Goal: Information Seeking & Learning: Understand process/instructions

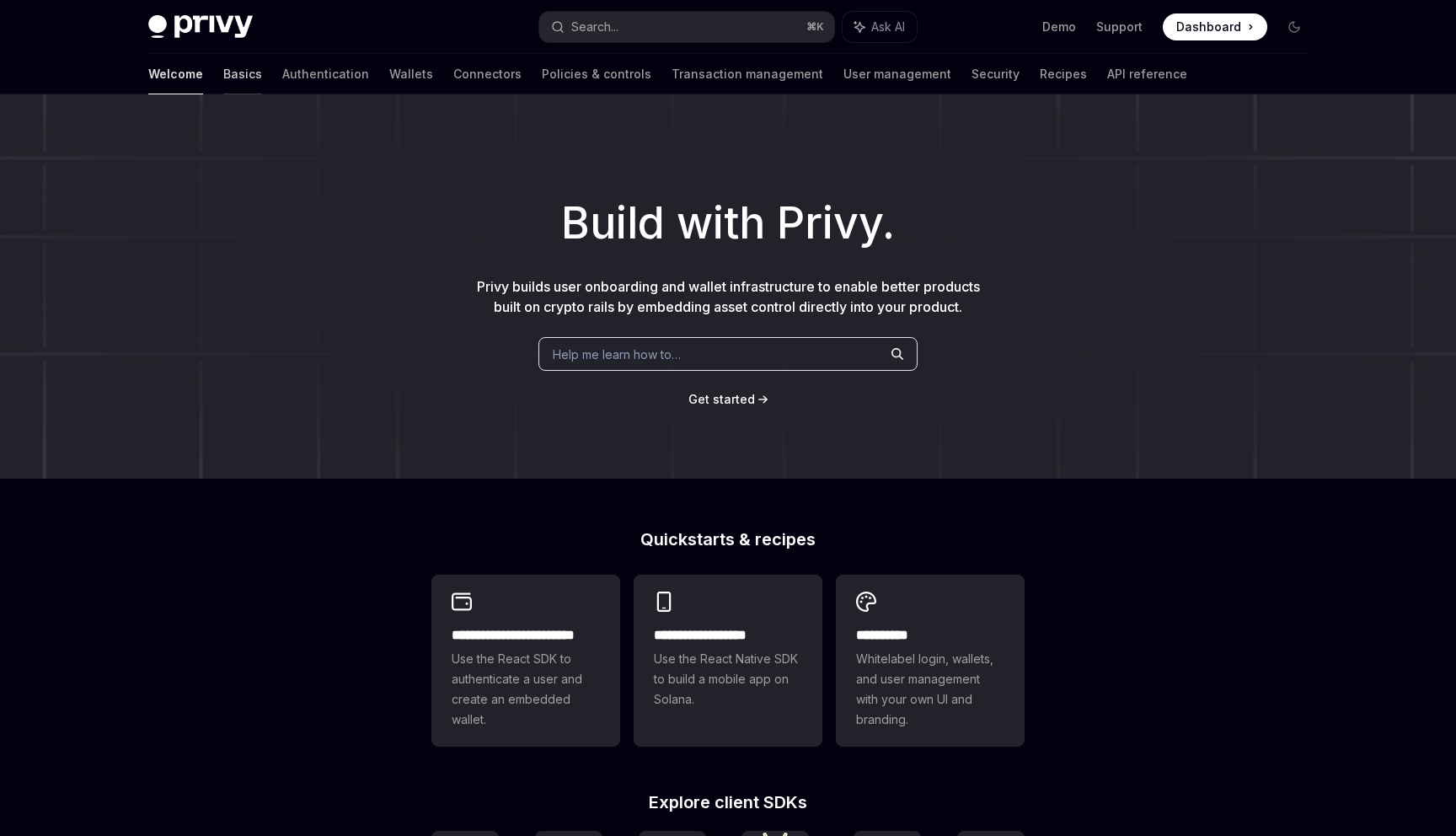
click at [223, 72] on link "Basics" at bounding box center [242, 74] width 38 height 40
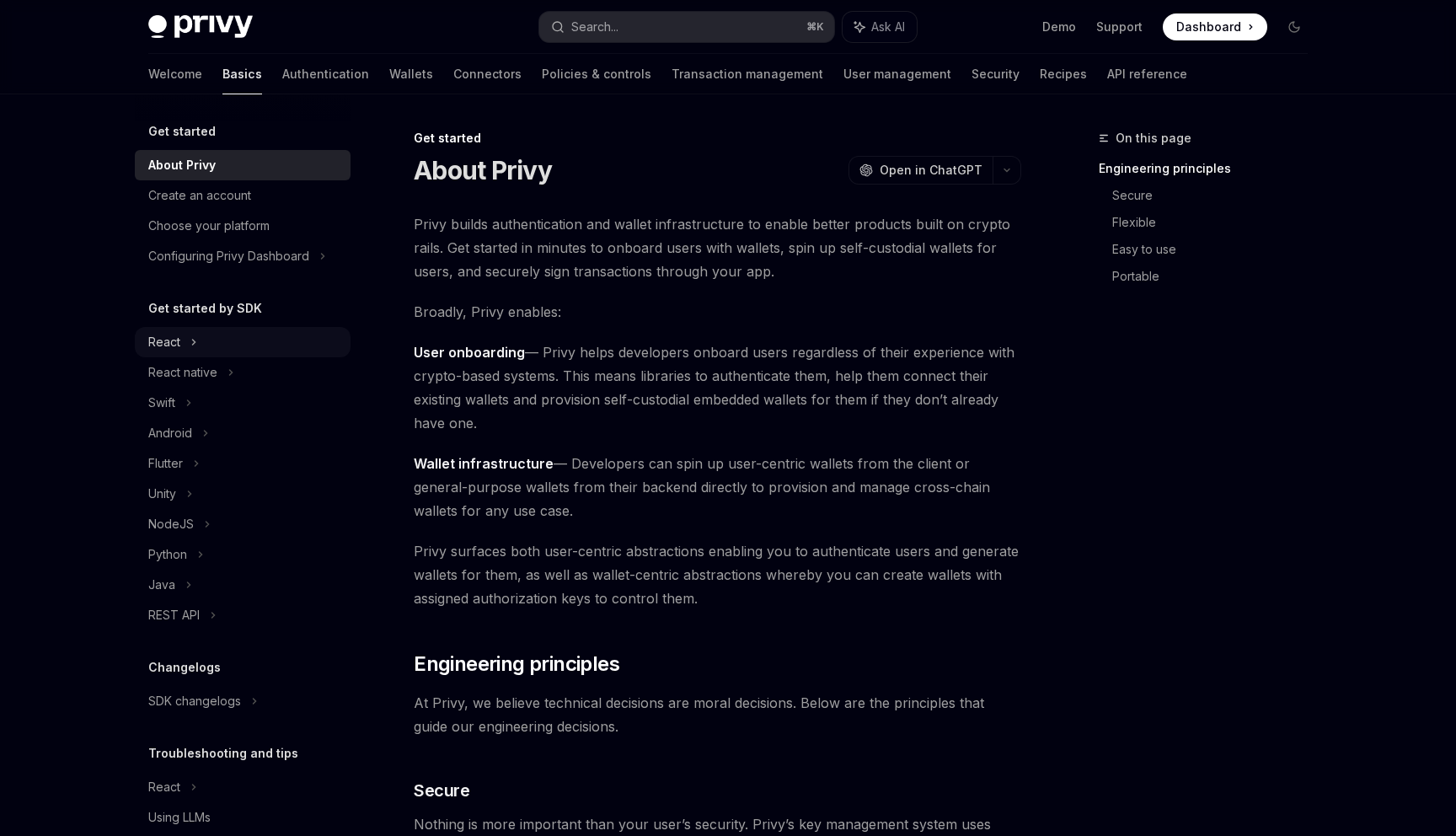
click at [184, 333] on div "React" at bounding box center [243, 342] width 216 height 30
type textarea "*"
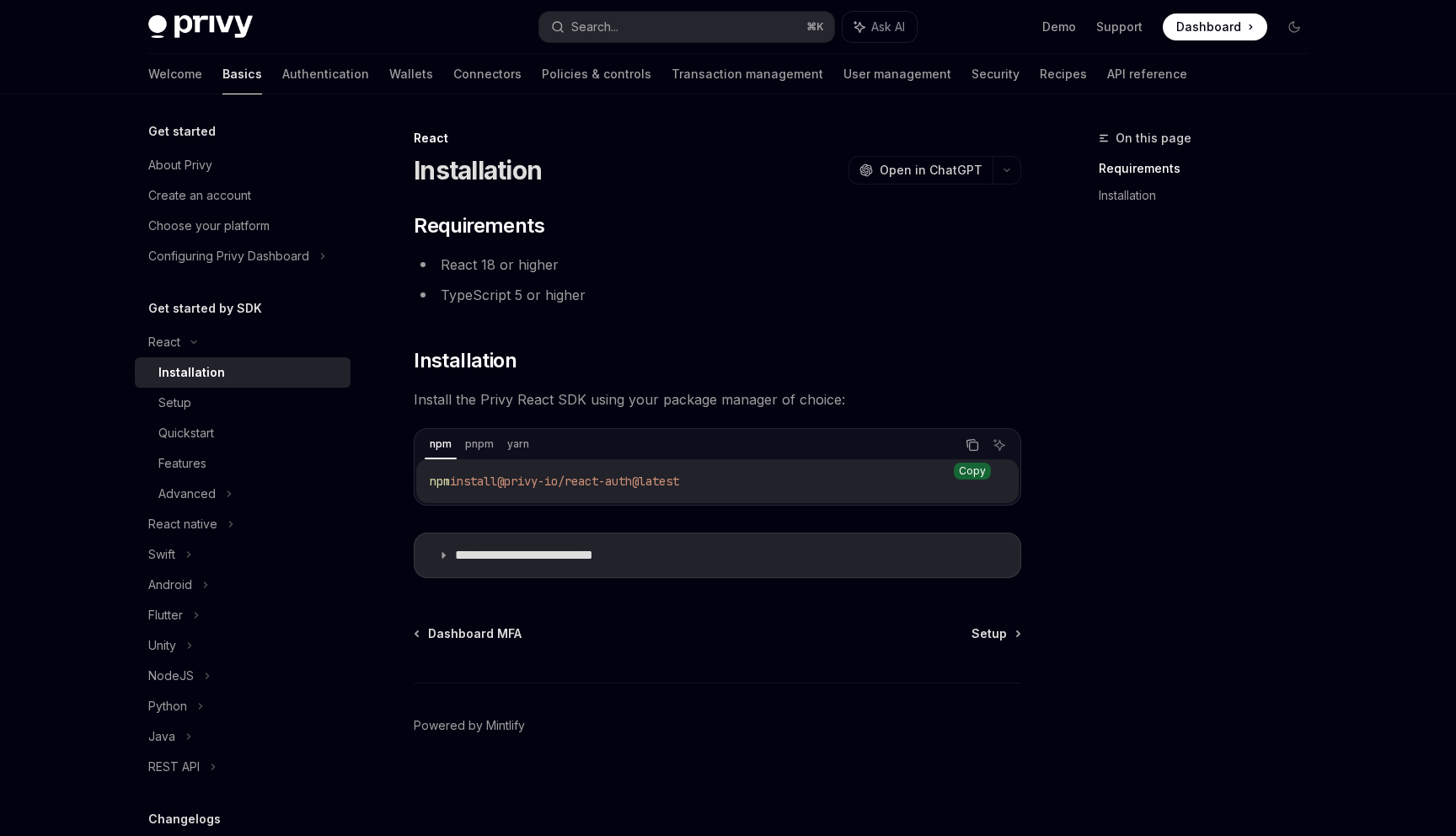
click at [972, 442] on icon "Copy the contents from the code block" at bounding box center [973, 446] width 8 height 8
click at [644, 33] on button "Search... ⌘ K" at bounding box center [686, 26] width 295 height 30
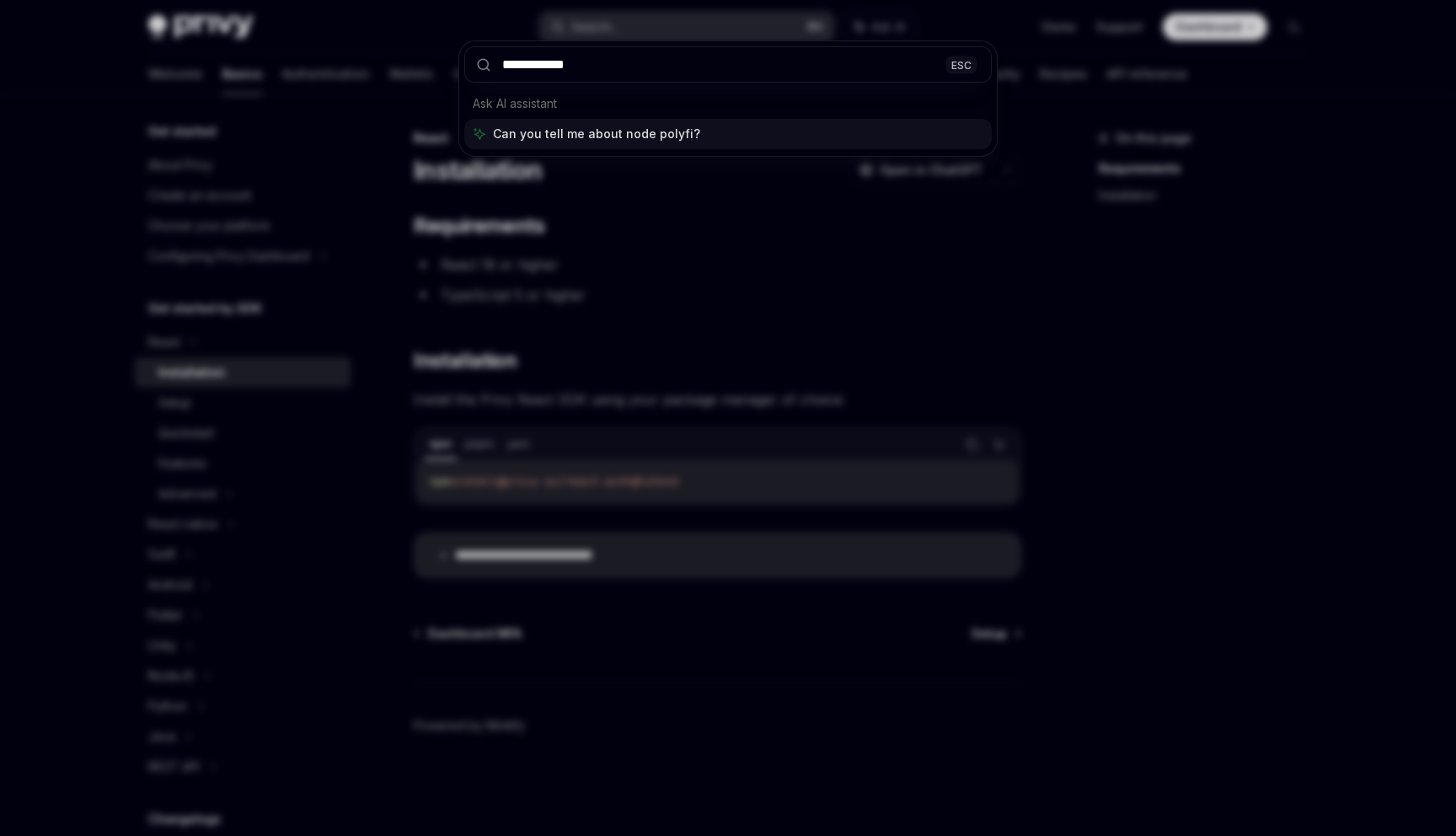
type input "**********"
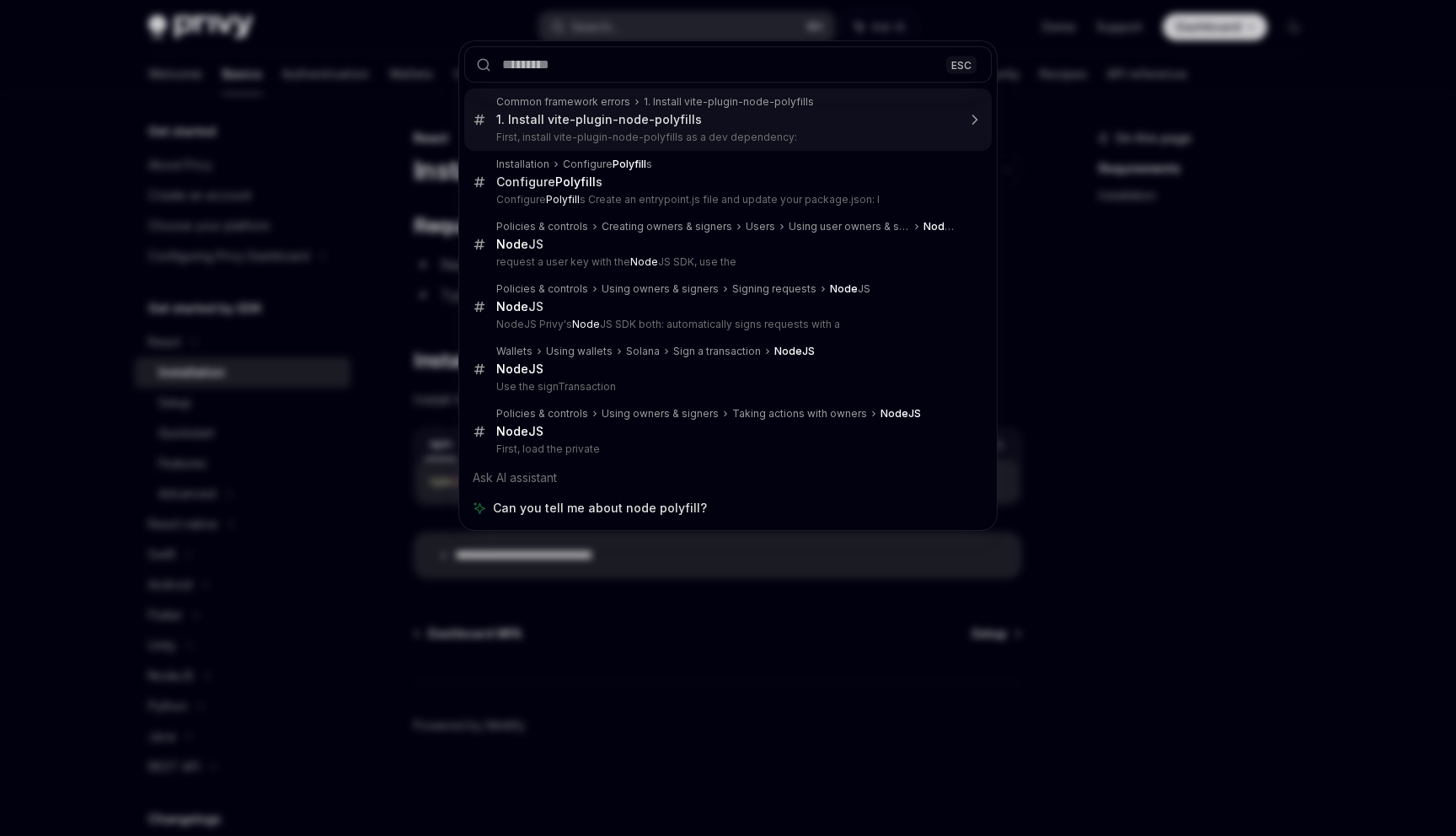
scroll to position [364, 0]
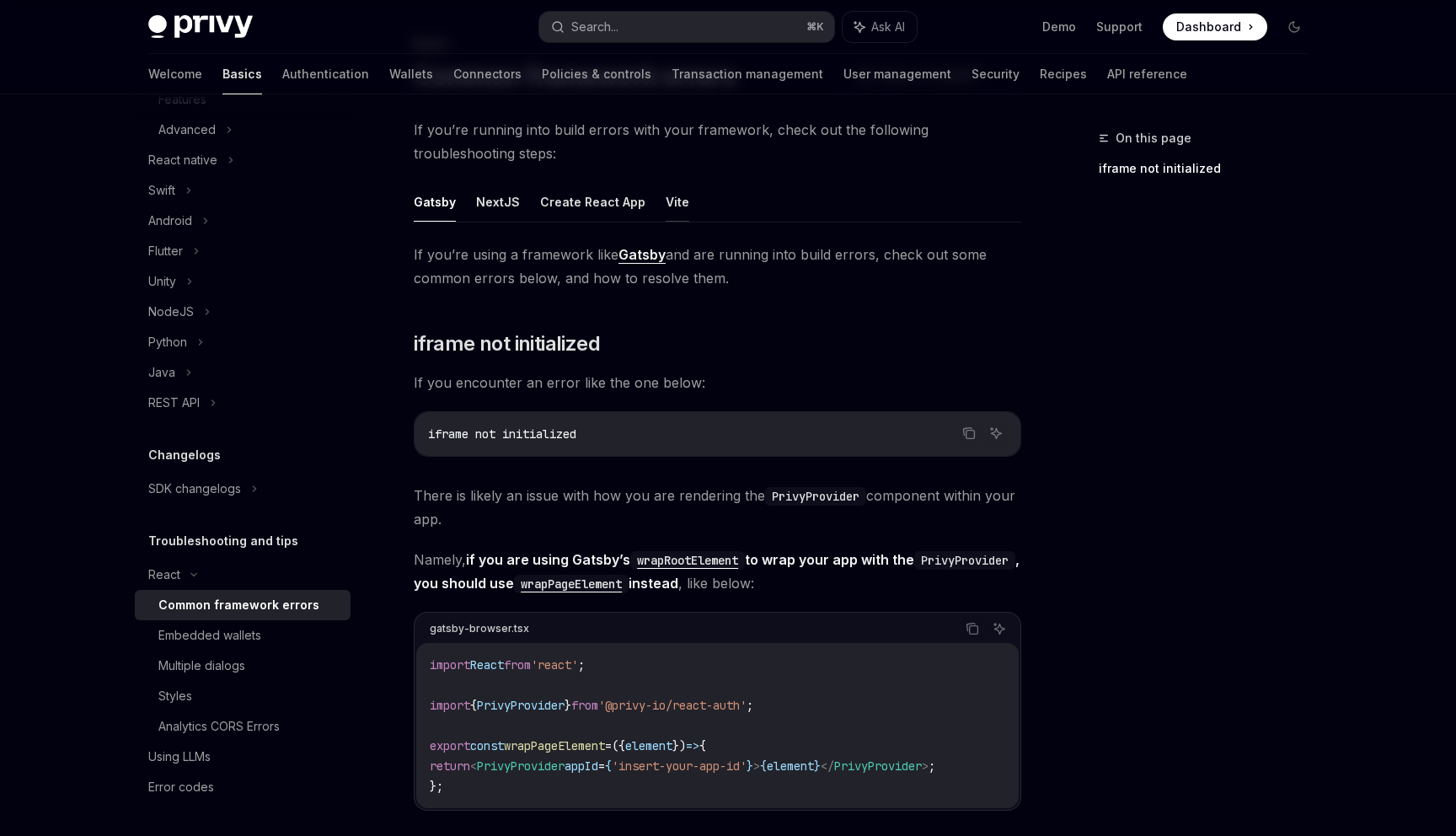
click at [671, 201] on button "Vite" at bounding box center [677, 201] width 24 height 39
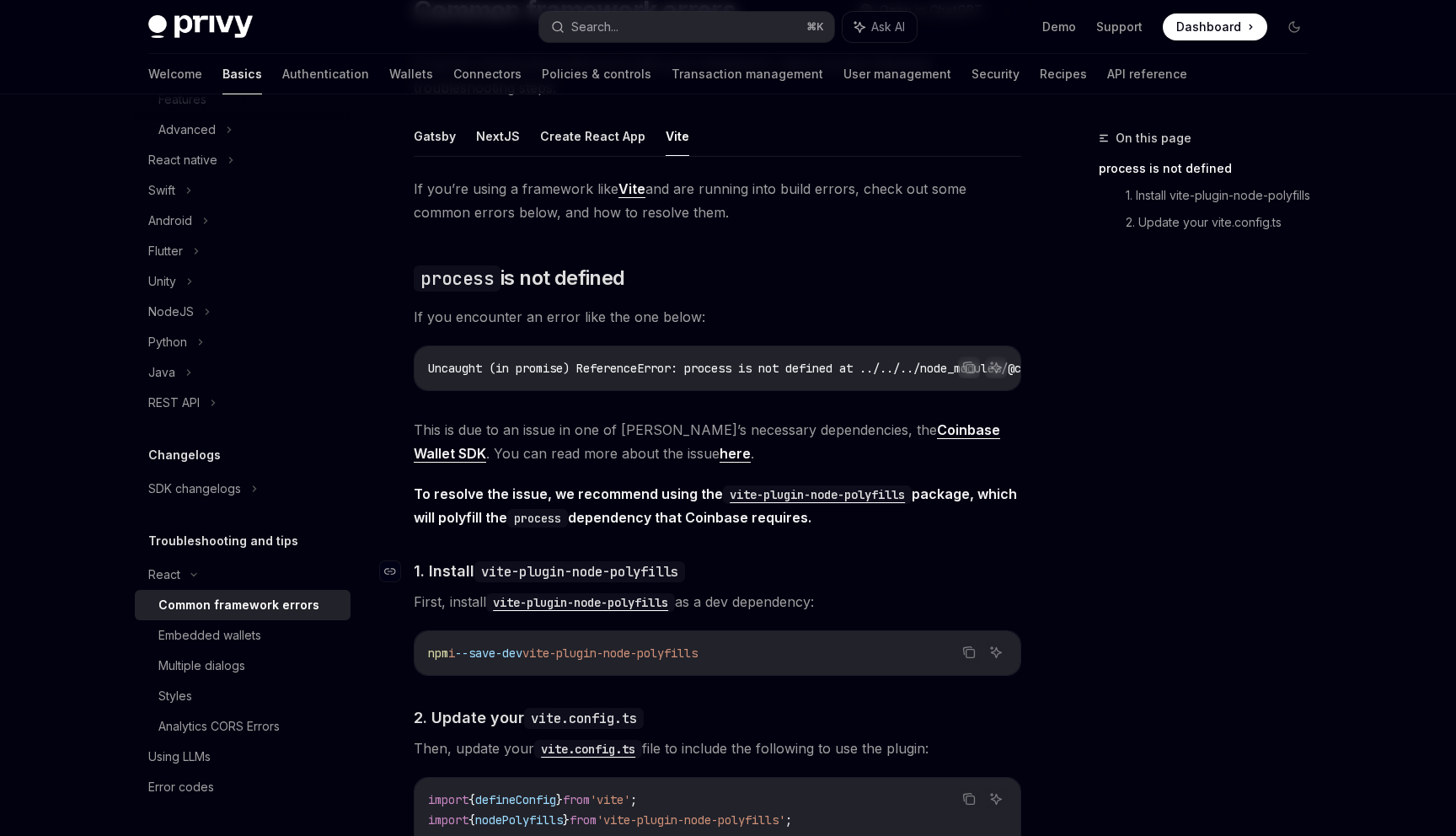
scroll to position [184, 0]
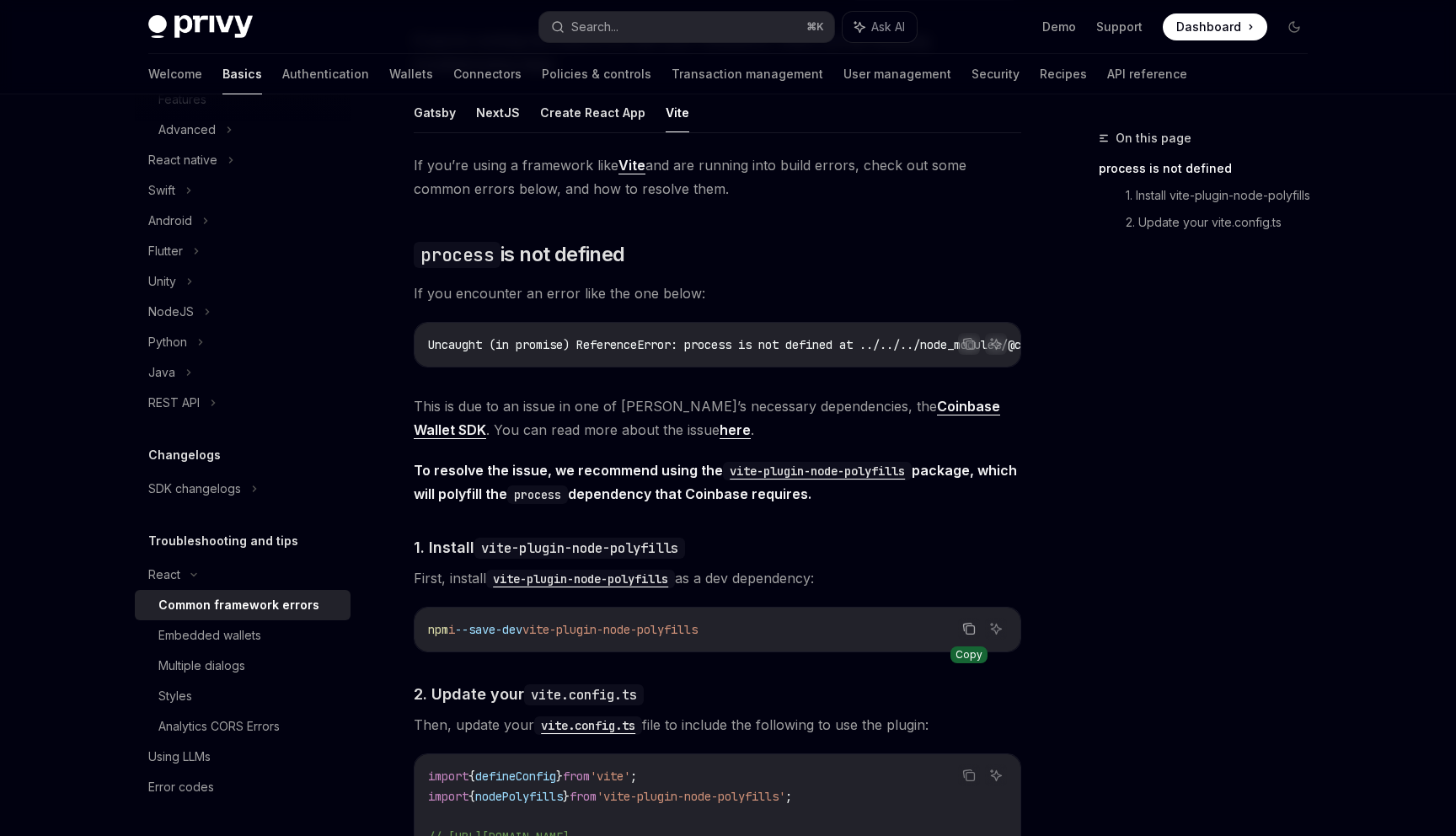
click at [975, 633] on icon "Copy the contents from the code block" at bounding box center [969, 629] width 14 height 14
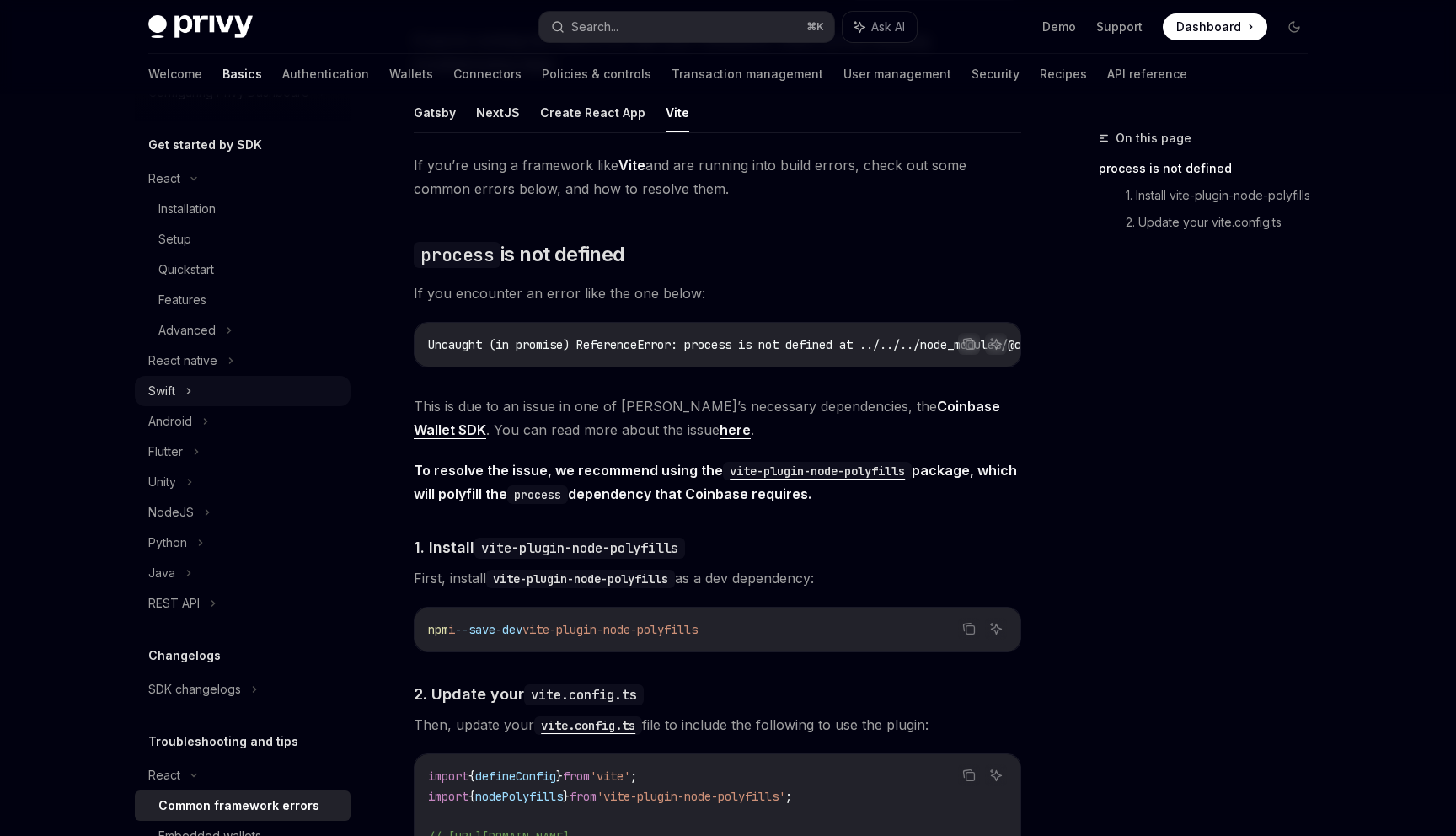
scroll to position [148, 0]
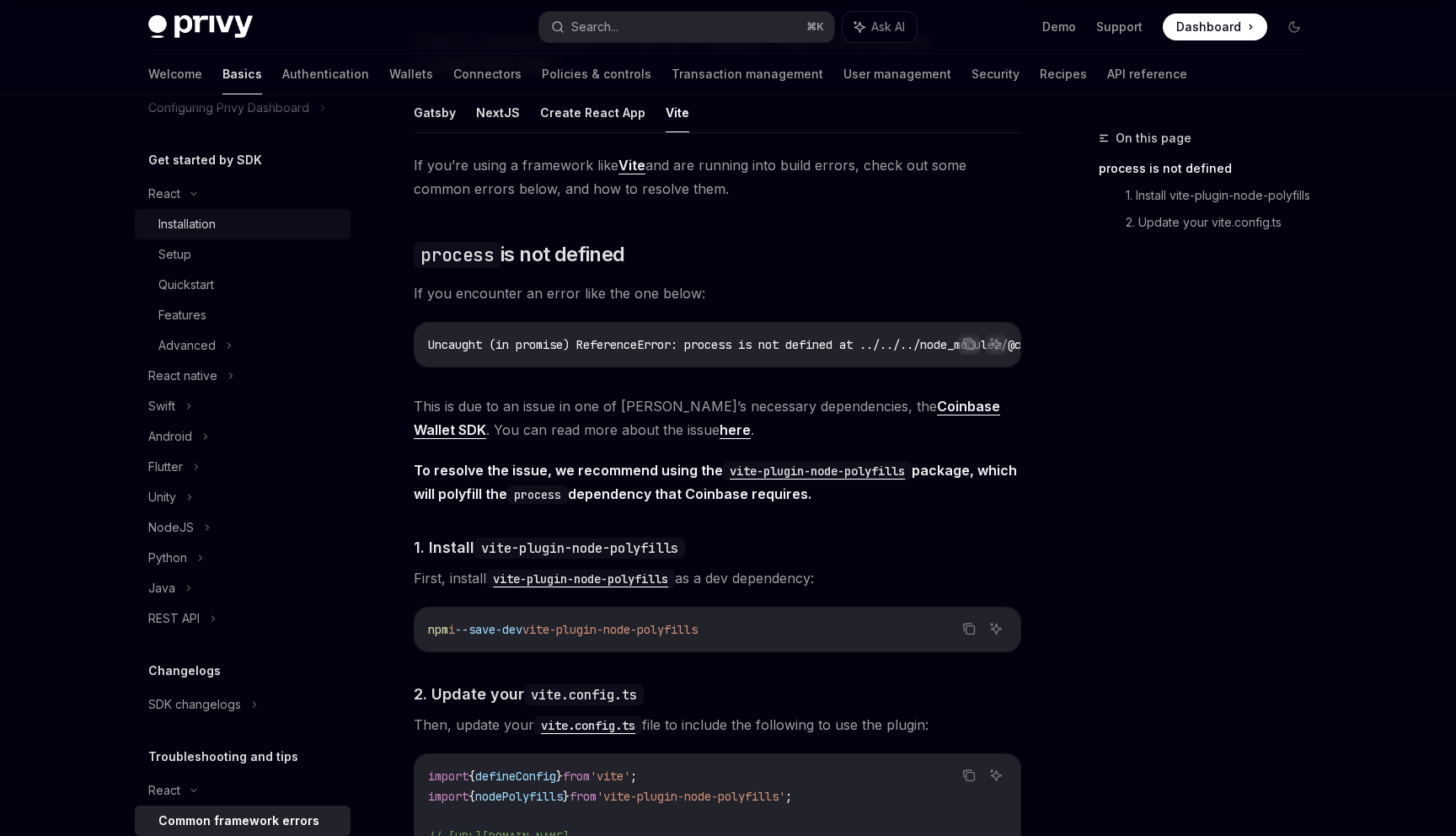
click at [207, 222] on div "Installation" at bounding box center [186, 224] width 58 height 20
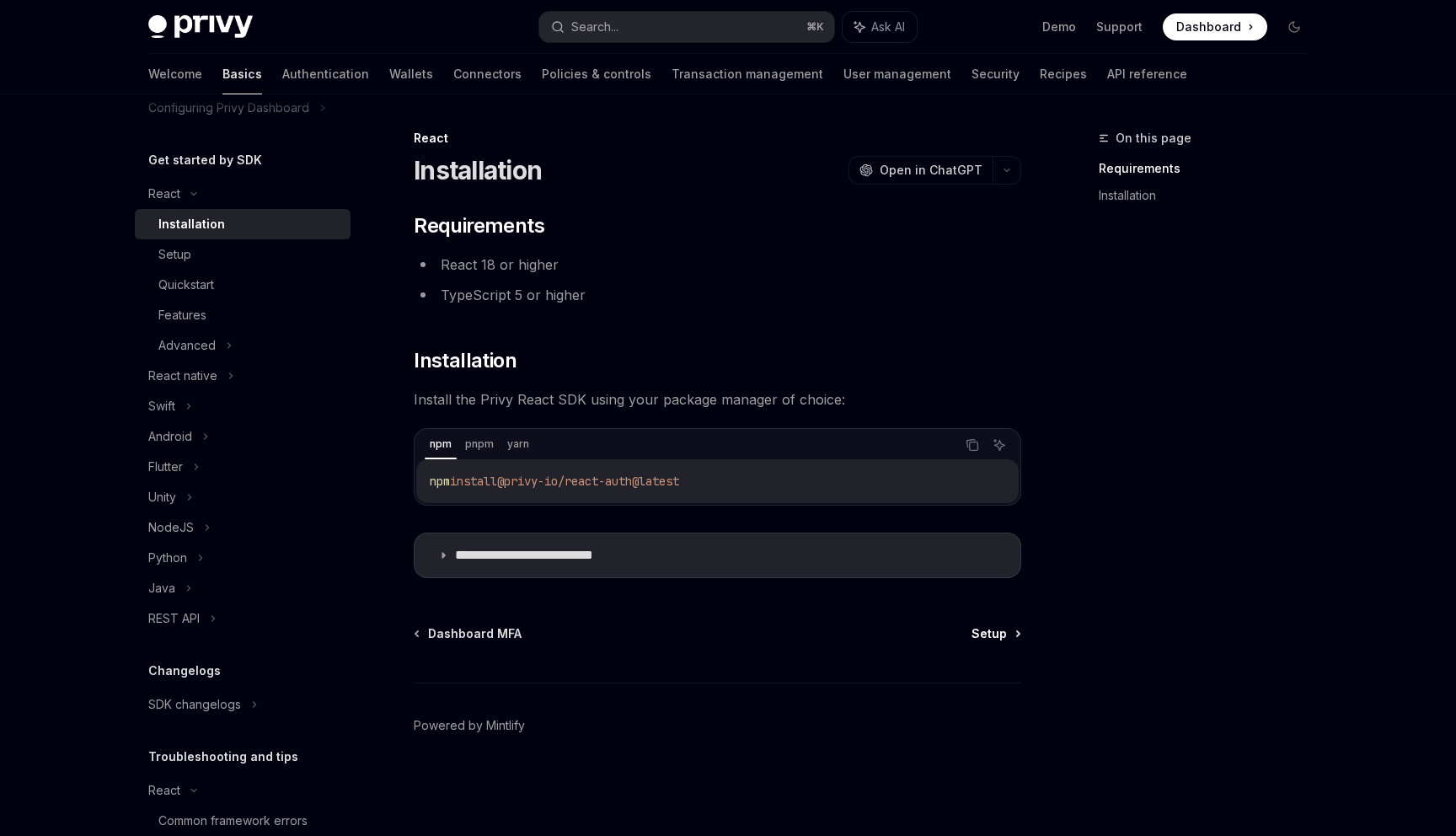
click at [980, 632] on span "Setup" at bounding box center [989, 633] width 36 height 16
type textarea "*"
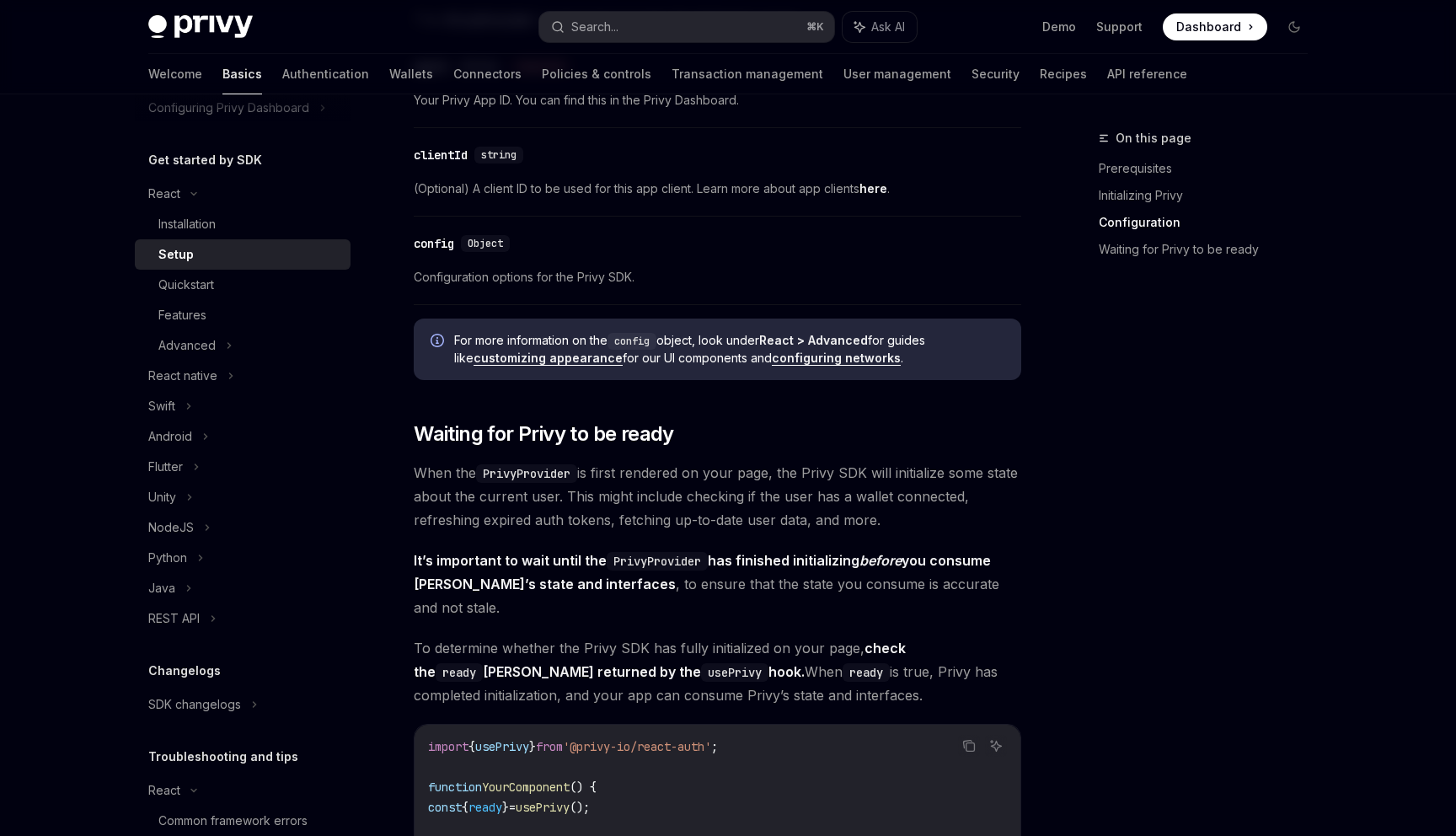
scroll to position [1623, 0]
